Goal: Transaction & Acquisition: Purchase product/service

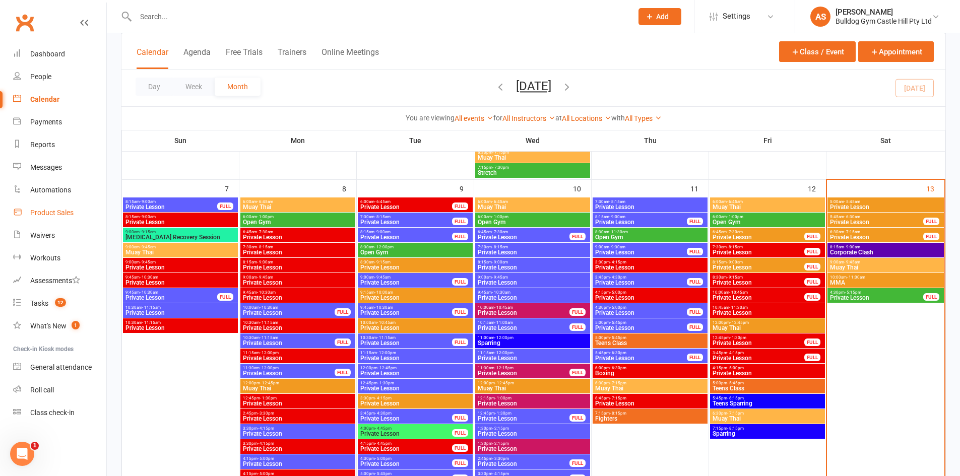
drag, startPoint x: 47, startPoint y: 213, endPoint x: 64, endPoint y: 201, distance: 20.8
click at [48, 213] on div "Product Sales" at bounding box center [51, 213] width 43 height 8
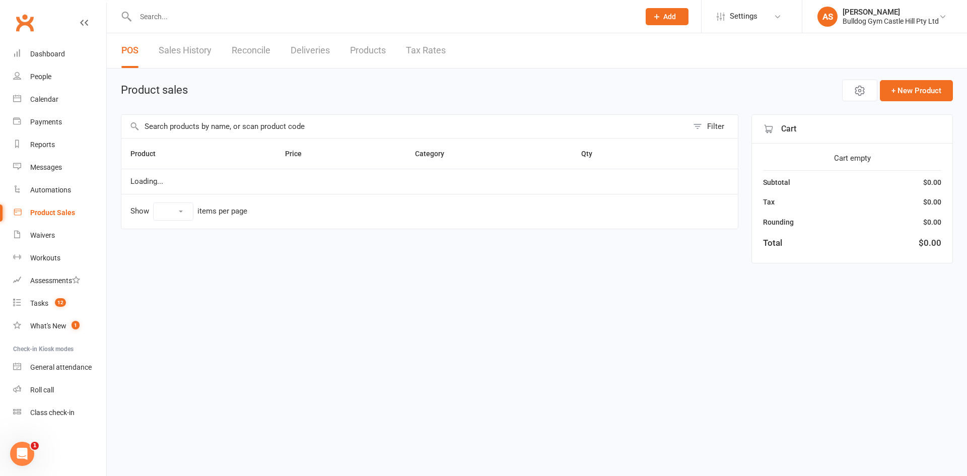
select select "10"
click at [233, 127] on input "text" at bounding box center [404, 126] width 567 height 23
type input "t"
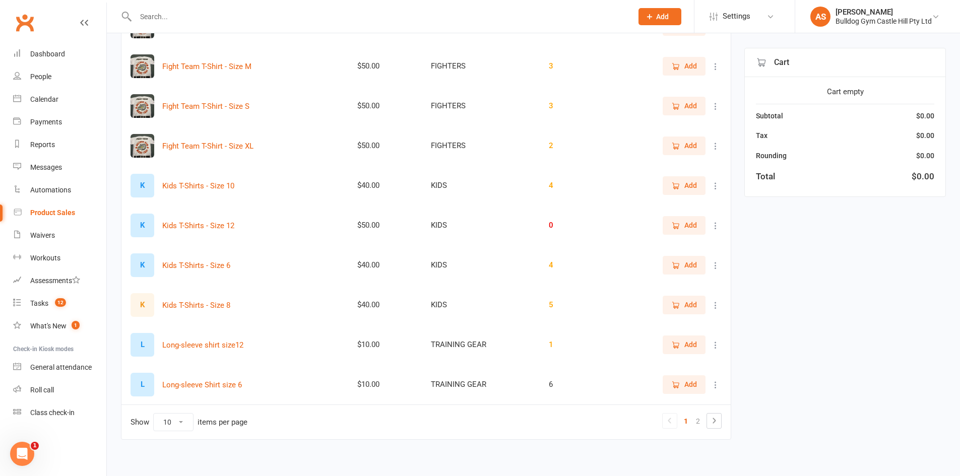
scroll to position [169, 0]
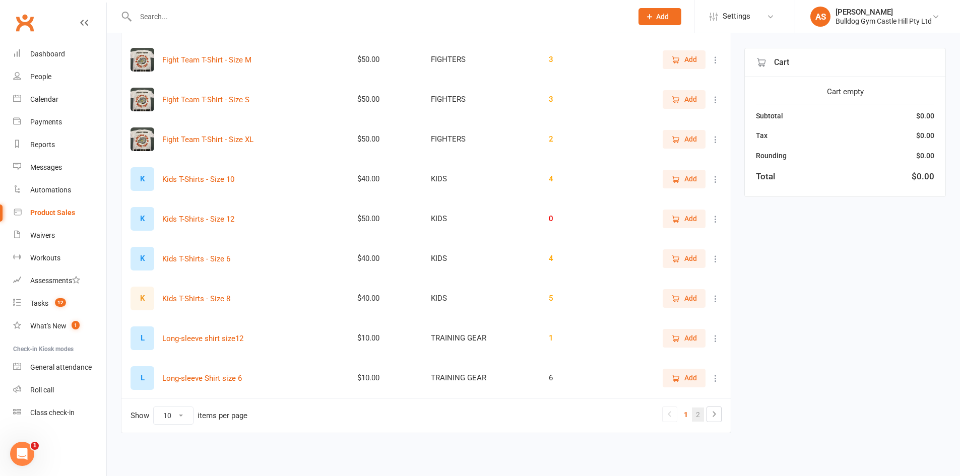
type input "shir"
click at [698, 419] on link "2" at bounding box center [698, 415] width 12 height 14
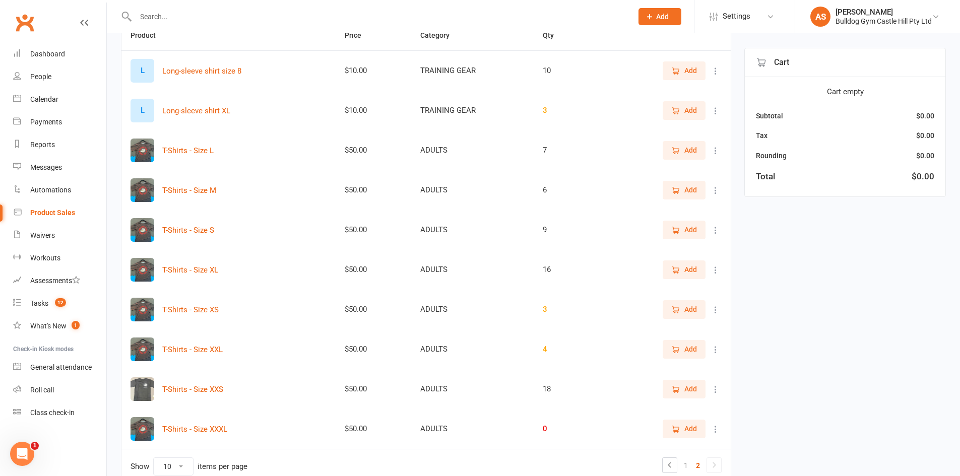
scroll to position [119, 0]
click at [687, 355] on button "Add" at bounding box center [683, 349] width 43 height 18
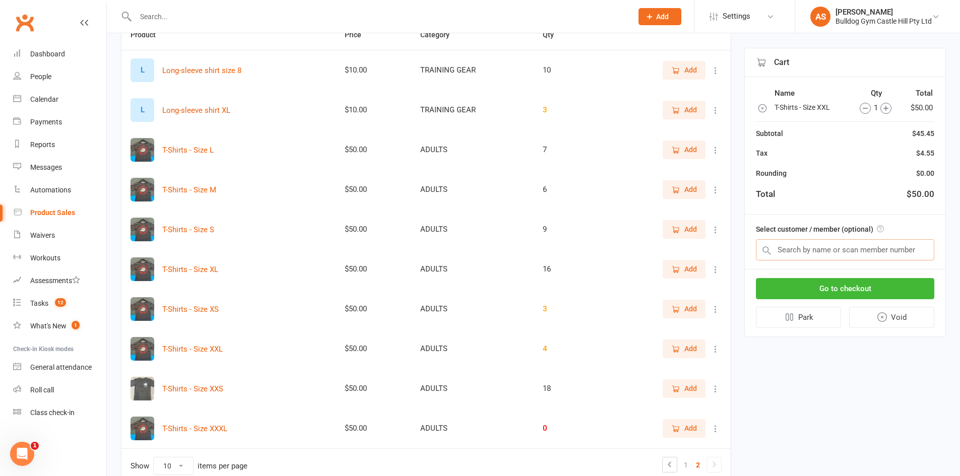
click at [799, 249] on input "text" at bounding box center [845, 249] width 178 height 21
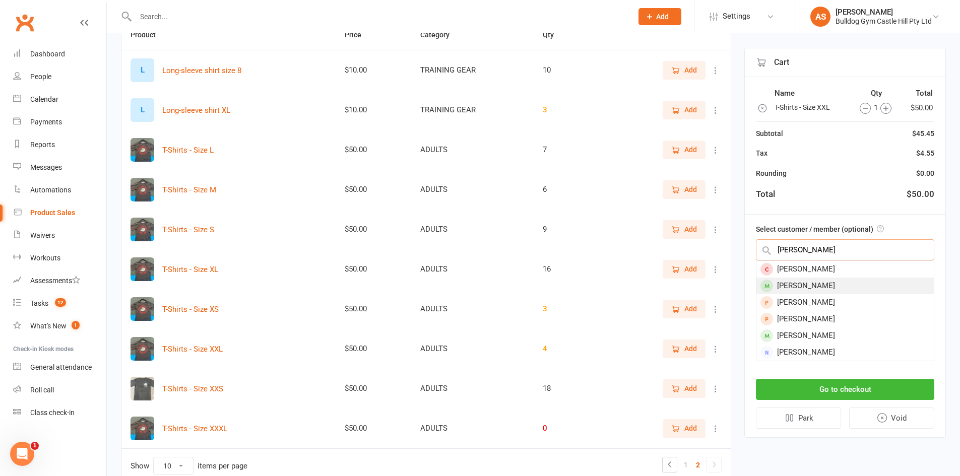
type input "james ma"
click at [829, 285] on div "James Manukau" at bounding box center [844, 286] width 177 height 17
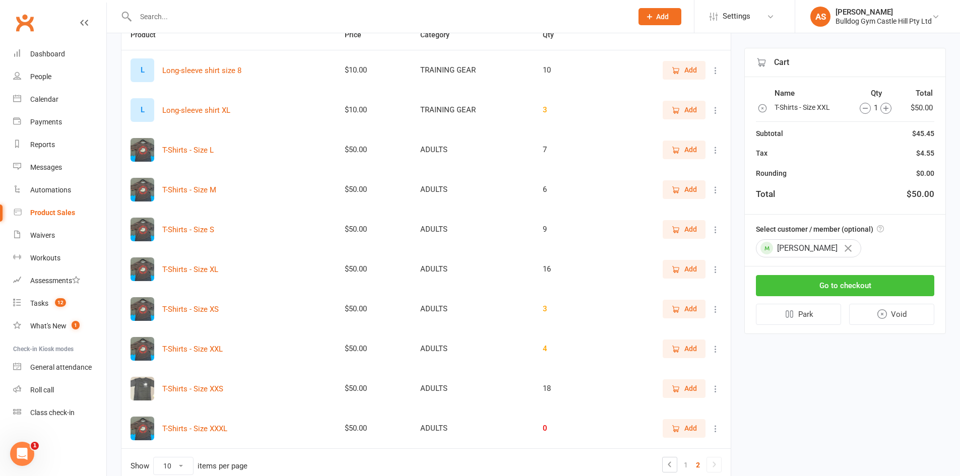
click at [819, 285] on button "Go to checkout" at bounding box center [845, 285] width 178 height 21
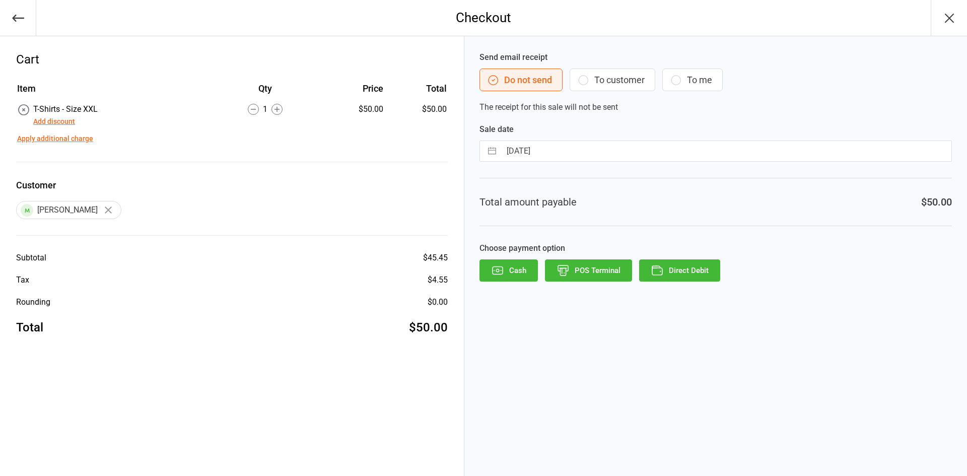
click at [567, 271] on icon "button" at bounding box center [563, 268] width 10 height 6
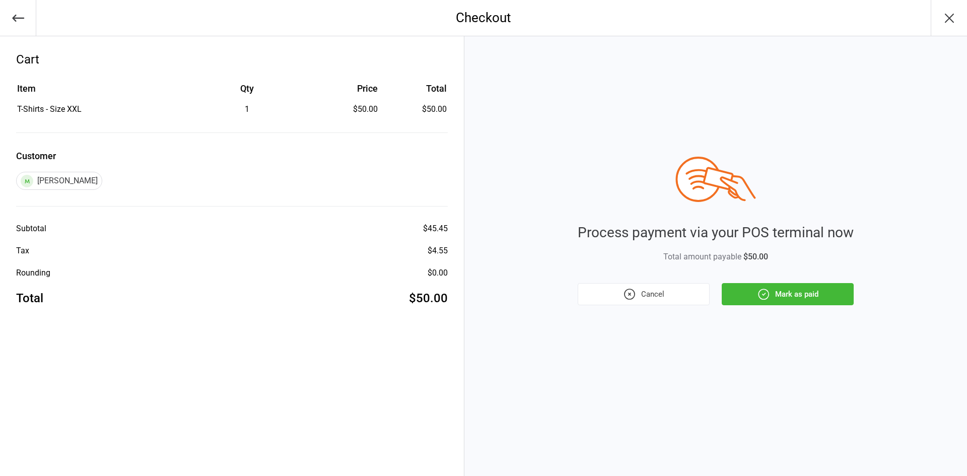
click at [741, 291] on button "Mark as paid" at bounding box center [788, 294] width 132 height 22
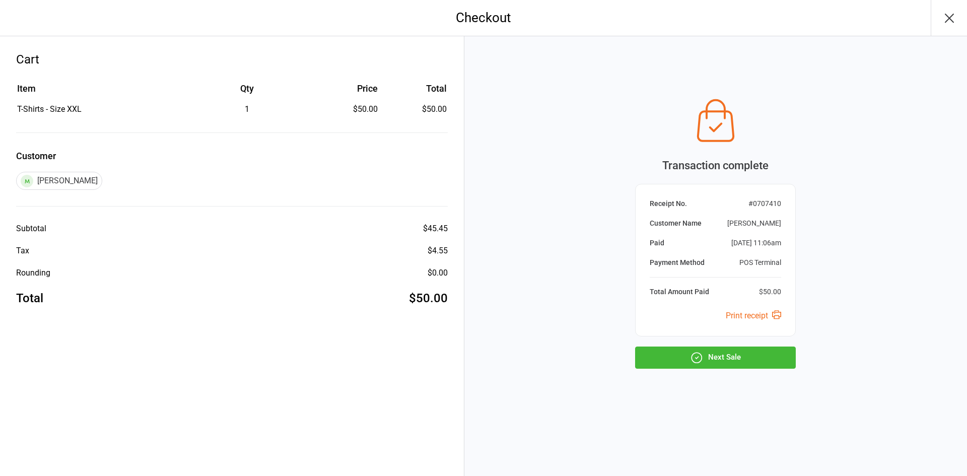
click at [723, 359] on button "Next Sale" at bounding box center [715, 358] width 161 height 22
